Goal: Task Accomplishment & Management: Manage account settings

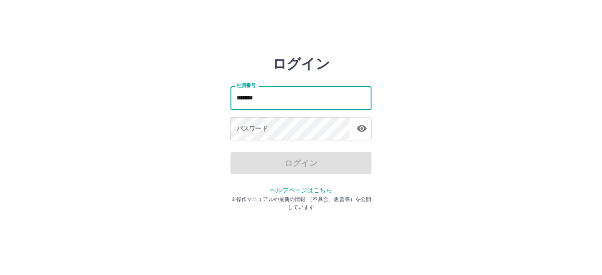
type input "*******"
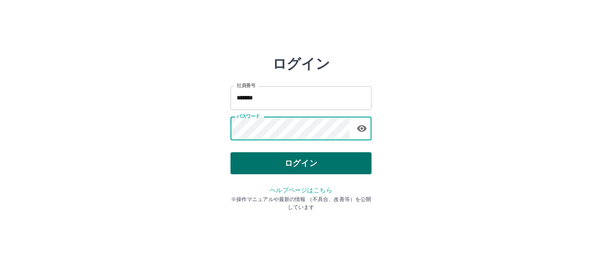
click at [299, 167] on button "ログイン" at bounding box center [300, 163] width 141 height 22
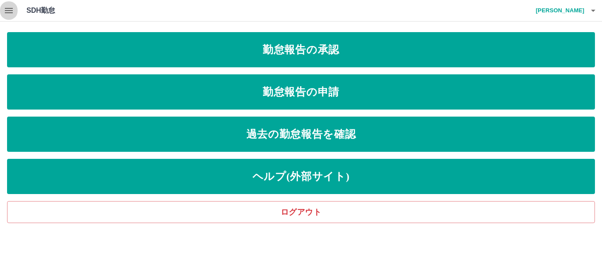
click at [7, 10] on icon "button" at bounding box center [9, 10] width 8 height 5
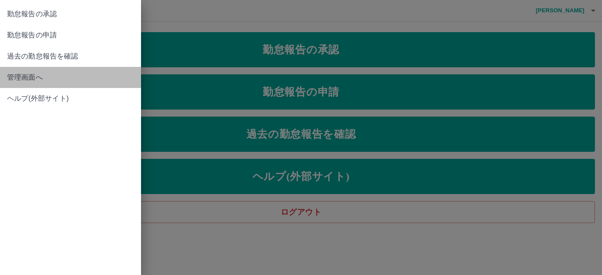
click at [42, 77] on span "管理画面へ" at bounding box center [70, 77] width 127 height 11
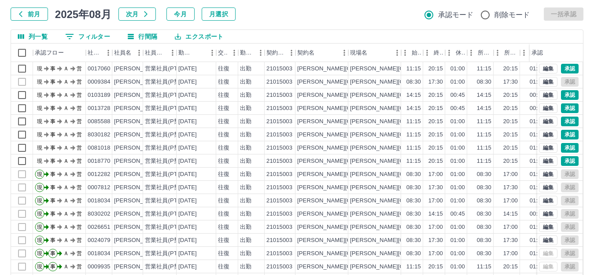
scroll to position [97, 0]
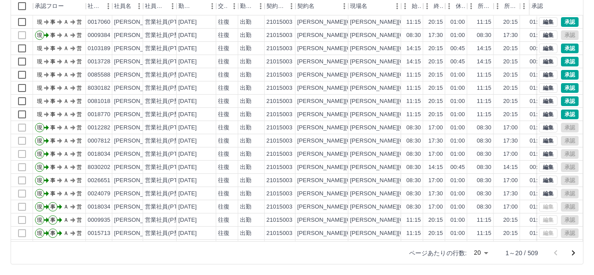
click at [485, 252] on body "SDH勤怠 [PERSON_NAME] 勤務実績承認 前月 [DATE] 次月 今月 月選択 承認モード 削除モード 一括承認 列一覧 0 フィルター 行間隔…" at bounding box center [297, 89] width 594 height 372
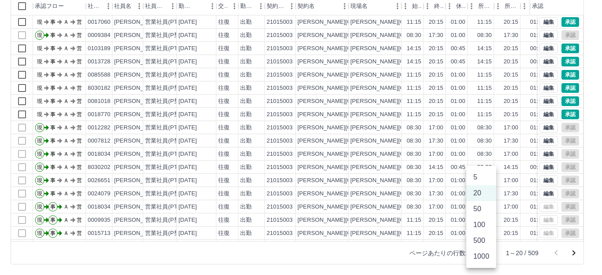
click at [481, 238] on li "500" at bounding box center [481, 241] width 30 height 16
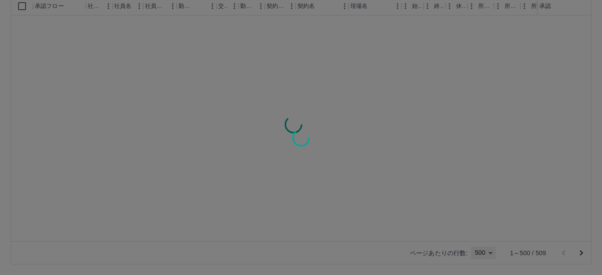
type input "***"
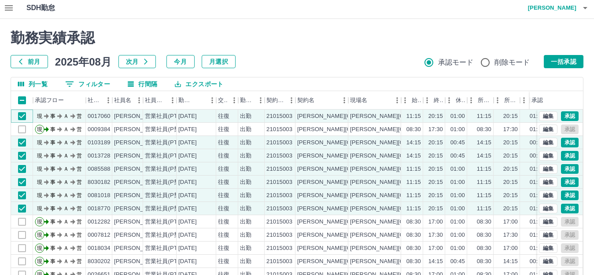
scroll to position [0, 0]
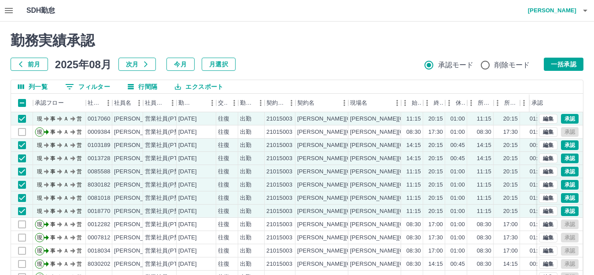
click at [554, 61] on button "一括承認" at bounding box center [564, 64] width 40 height 13
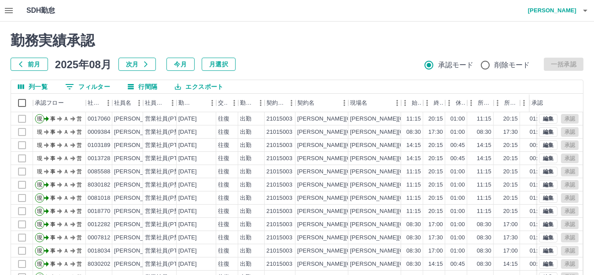
click at [554, 11] on h4 "[PERSON_NAME]" at bounding box center [550, 10] width 53 height 21
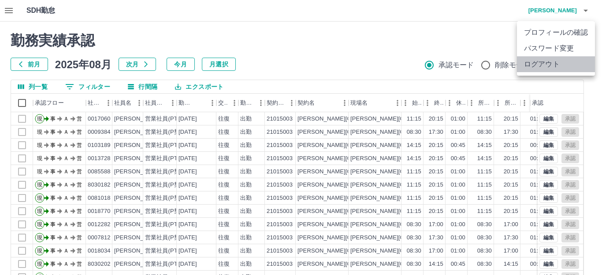
drag, startPoint x: 538, startPoint y: 61, endPoint x: 490, endPoint y: 43, distance: 50.7
click at [538, 61] on li "ログアウト" at bounding box center [556, 64] width 78 height 16
